Goal: Information Seeking & Learning: Learn about a topic

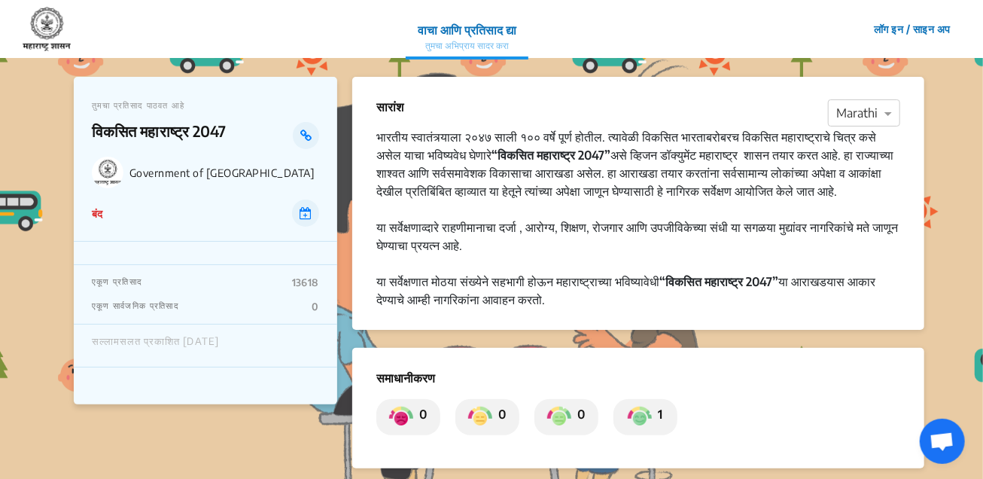
drag, startPoint x: 454, startPoint y: 275, endPoint x: 734, endPoint y: 314, distance: 282.6
click at [734, 308] on div "भारतीय स्वातंत्र्याला २०४७ साली १०० वर्षे पूर्ण होतील. त्यावेळी विकसित भारताबरो…" at bounding box center [638, 218] width 524 height 181
click at [734, 308] on div "या सर्वेक्षणात मोठया संख्येने सहभागी होऊन महाराष्ट्राच्या भविष्यावेधी “विकसित म…" at bounding box center [638, 290] width 524 height 36
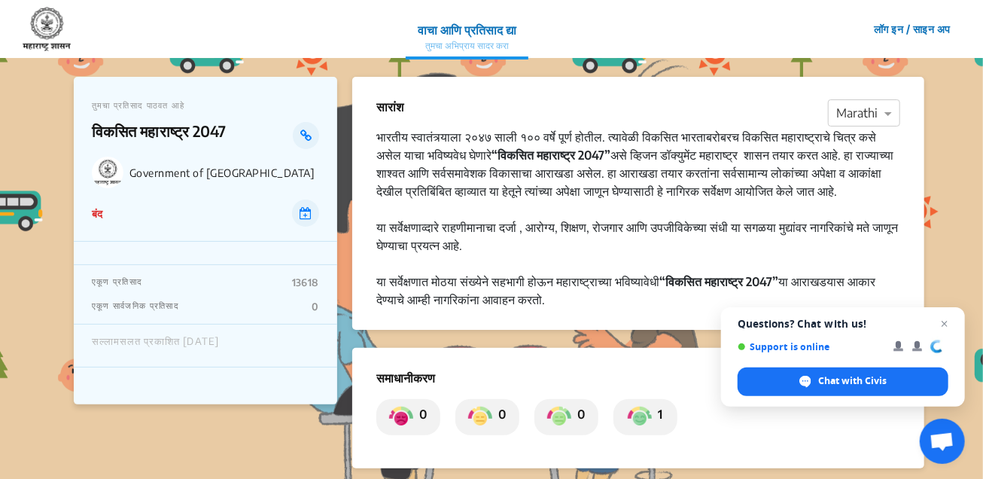
drag, startPoint x: 708, startPoint y: 321, endPoint x: 372, endPoint y: 139, distance: 382.1
click at [372, 139] on div "सारांश × Marathi भारतीय स्वातंत्र्याला २०४७ साली १०० वर्षे पूर्ण होतील. त्यावेळ…" at bounding box center [638, 203] width 572 height 253
click at [376, 113] on p "सारांश" at bounding box center [389, 107] width 27 height 18
drag, startPoint x: 376, startPoint y: 107, endPoint x: 633, endPoint y: 323, distance: 335.9
click at [633, 323] on div "सारांश × Marathi भारतीय स्वातंत्र्याला २०४७ साली १०० वर्षे पूर्ण होतील. त्यावेळ…" at bounding box center [638, 203] width 572 height 253
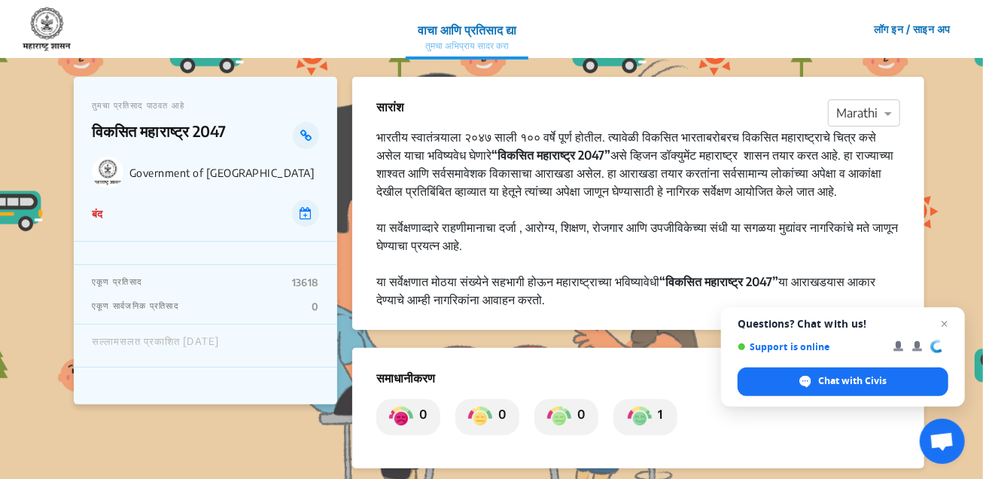
click at [633, 308] on div "या सर्वेक्षणात मोठया संख्येने सहभागी होऊन महाराष्ट्राच्या भविष्यावेधी “विकसित म…" at bounding box center [638, 290] width 524 height 36
click at [942, 323] on span "Close chat" at bounding box center [944, 323] width 19 height 19
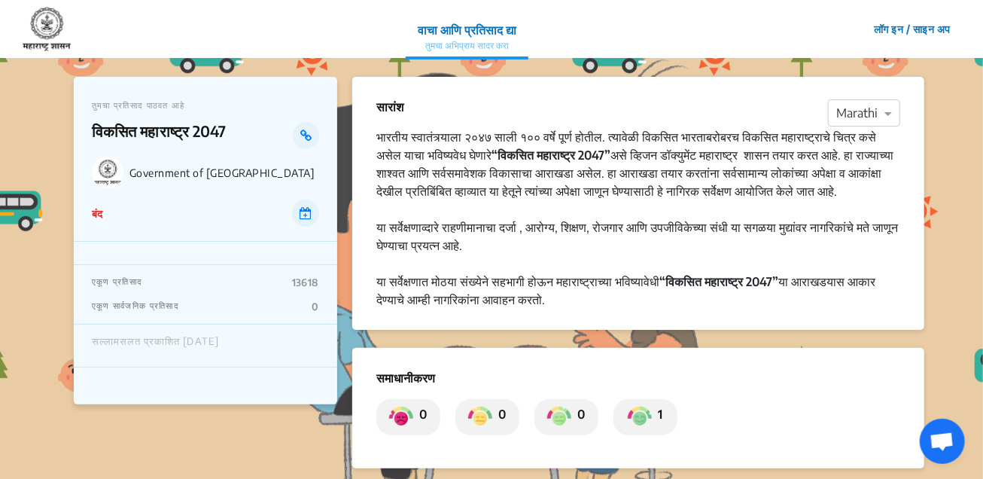
click at [147, 287] on div "एकूण प्रतिसाद 13618" at bounding box center [205, 282] width 227 height 12
click at [146, 298] on div "एकूण प्रतिसाद 13618 एकूण सार्वजनिक प्रतिसाद 0" at bounding box center [205, 294] width 263 height 59
click at [146, 302] on p "एकूण सार्वजनिक प्रतिसाद" at bounding box center [135, 306] width 87 height 12
click at [133, 278] on p "एकूण प्रतिसाद" at bounding box center [117, 282] width 50 height 12
click at [133, 299] on div "एकूण प्रतिसाद 13618 एकूण सार्वजनिक प्रतिसाद 0" at bounding box center [205, 294] width 263 height 59
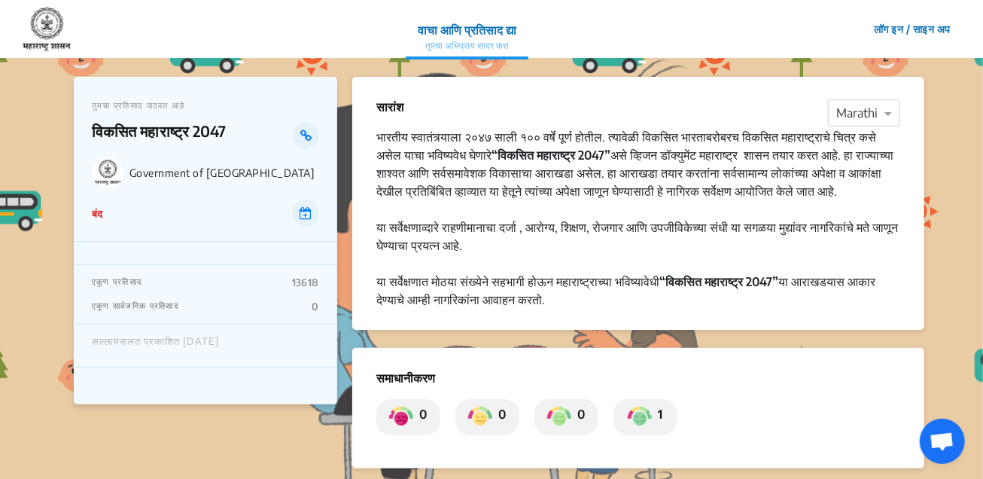
click at [138, 344] on div "सल्लामसलत प्रकाशित [DATE]" at bounding box center [155, 346] width 127 height 20
click at [128, 293] on div "एकूण प्रतिसाद 13618 एकूण सार्वजनिक प्रतिसाद 0" at bounding box center [205, 294] width 263 height 59
click at [127, 281] on p "एकूण प्रतिसाद" at bounding box center [117, 282] width 50 height 12
click at [75, 212] on div "तुमचा प्रतिसाद पाठवत आहे विकसित [GEOGRAPHIC_DATA] 2047 Government of [GEOGRAPHI…" at bounding box center [205, 159] width 263 height 165
drag, startPoint x: 90, startPoint y: 211, endPoint x: 157, endPoint y: 209, distance: 67.7
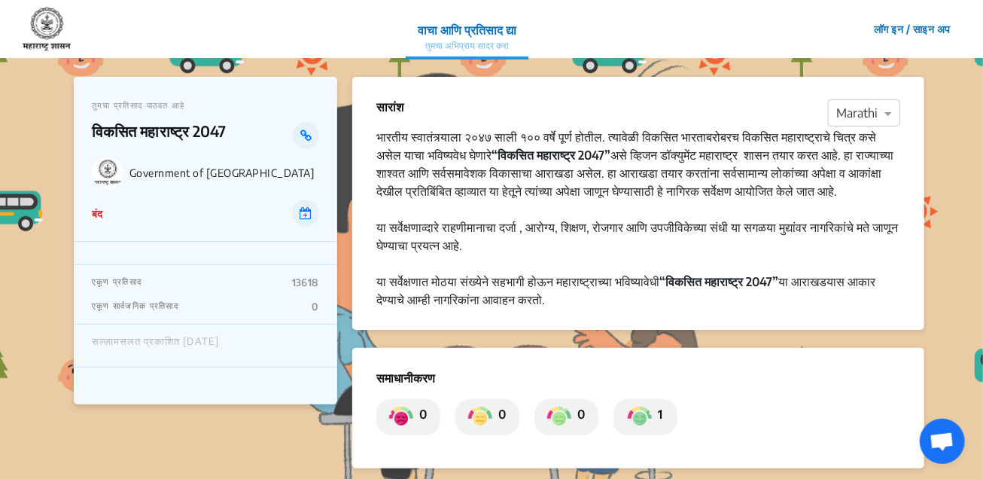
click at [157, 209] on div "तुमचा प्रतिसाद पाठवत आहे विकसित [GEOGRAPHIC_DATA] 2047 Government of [GEOGRAPHI…" at bounding box center [205, 159] width 263 height 165
click at [157, 209] on div "बंद" at bounding box center [205, 212] width 227 height 27
click at [180, 132] on p "विकसित महाराष्ट्र 2047" at bounding box center [192, 135] width 201 height 27
click at [448, 25] on p "वाचा आणि प्रतिसाद द्या" at bounding box center [467, 30] width 99 height 18
